Goal: Check status: Check status

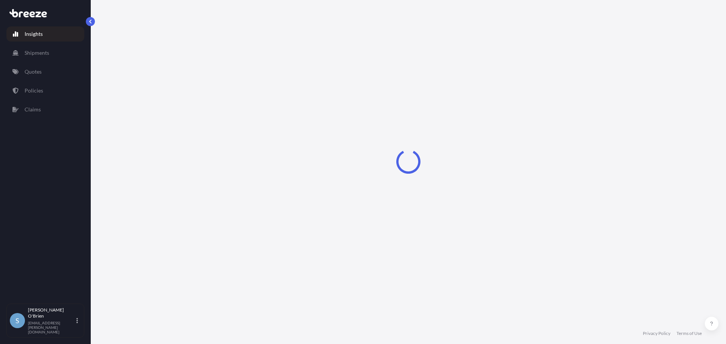
select select "2025"
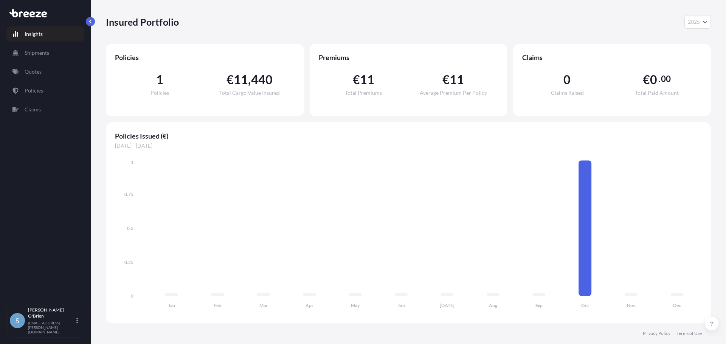
click at [154, 141] on div "Policies Issued (€) [DATE] - [DATE] Jan Feb Mar Apr May Jun [DATE] Aug Sep Oct …" at bounding box center [408, 222] width 605 height 201
click at [31, 73] on p "Quotes" at bounding box center [33, 72] width 17 height 8
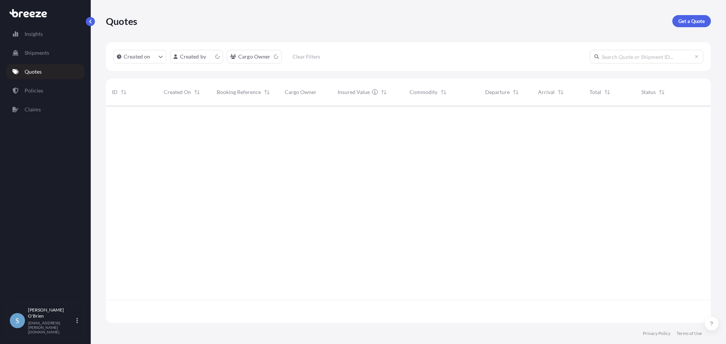
scroll to position [216, 599]
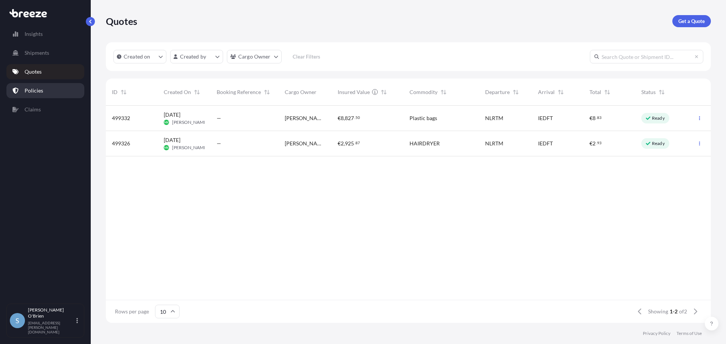
click at [36, 88] on p "Policies" at bounding box center [34, 91] width 19 height 8
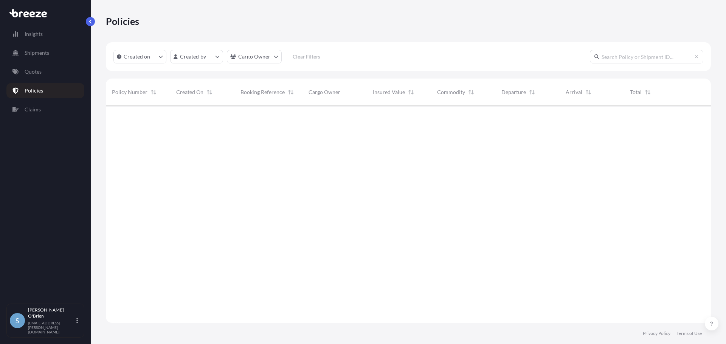
scroll to position [216, 599]
click at [188, 118] on span "[DATE]" at bounding box center [184, 115] width 17 height 8
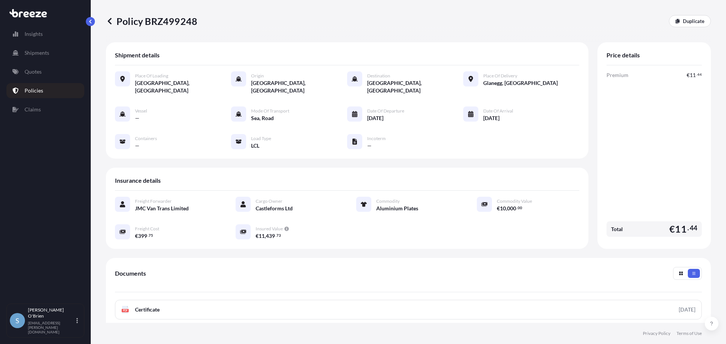
click at [142, 136] on span "Containers" at bounding box center [146, 139] width 22 height 6
click at [41, 70] on p "Quotes" at bounding box center [33, 72] width 17 height 8
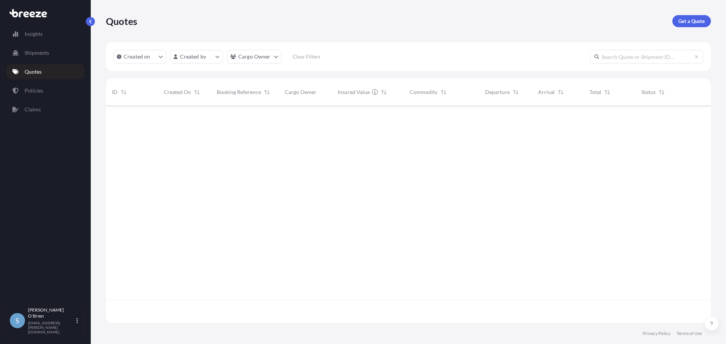
scroll to position [216, 599]
